Goal: Information Seeking & Learning: Learn about a topic

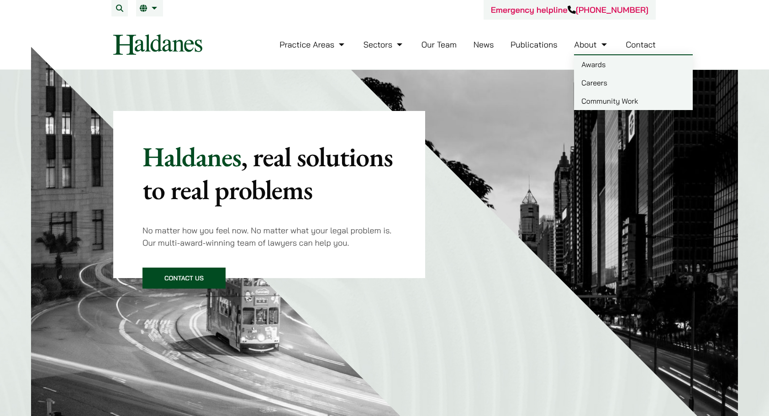
click at [596, 83] on link "Careers" at bounding box center [633, 82] width 119 height 18
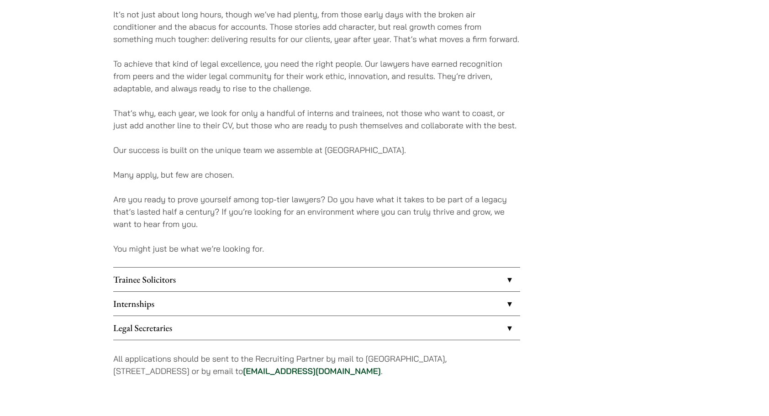
scroll to position [593, 0]
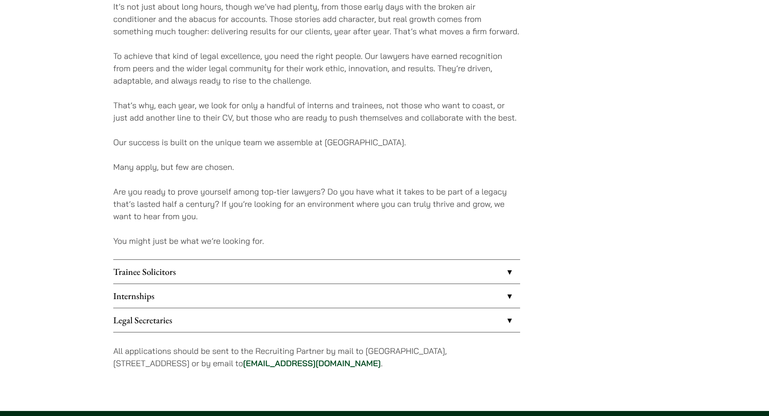
click at [365, 299] on link "Internships" at bounding box center [316, 296] width 407 height 24
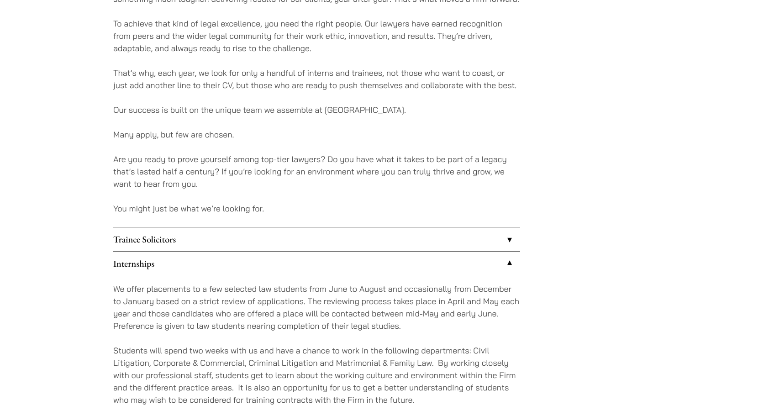
scroll to position [593, 0]
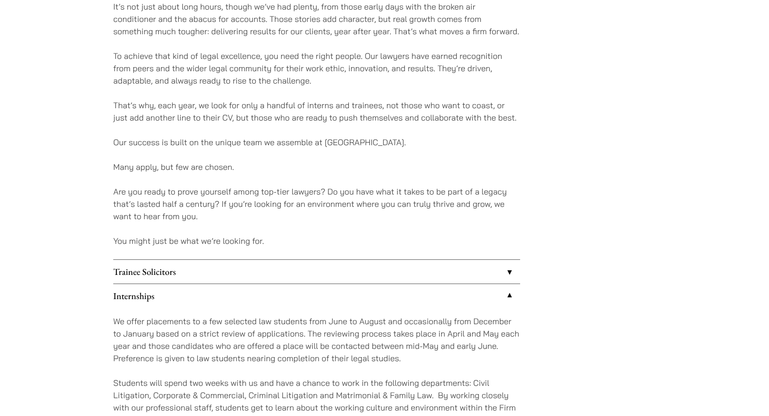
click at [260, 110] on p "That’s why, each year, we look for only a handful of interns and trainees, not …" at bounding box center [316, 111] width 407 height 25
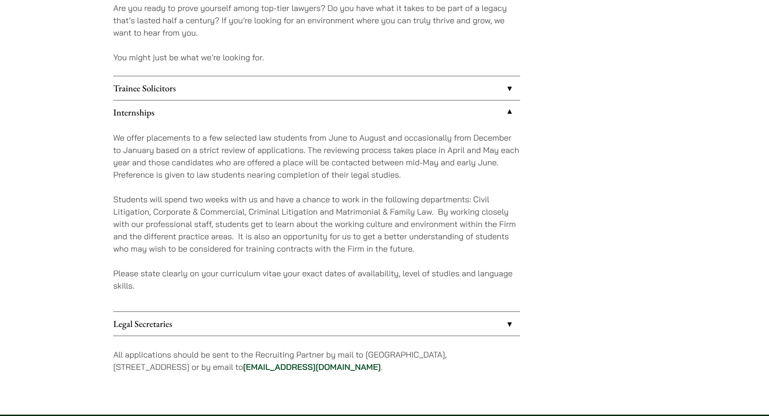
scroll to position [822, 0]
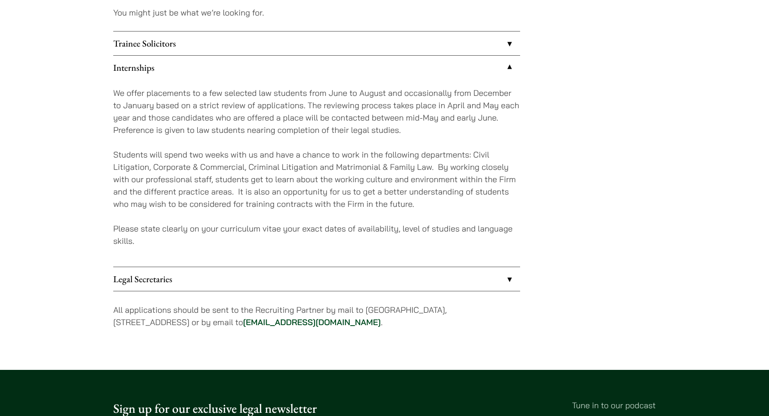
click at [304, 319] on link "career@haldanes.com" at bounding box center [312, 322] width 138 height 10
